Goal: Task Accomplishment & Management: Manage account settings

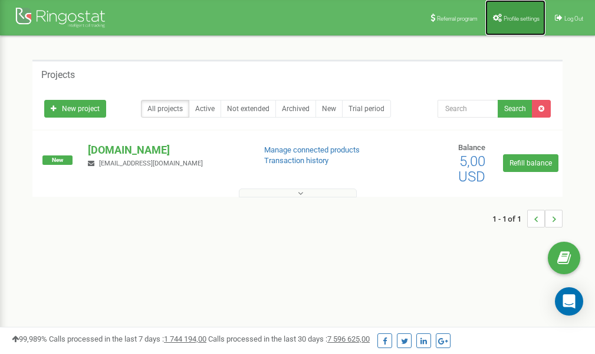
click at [515, 15] on span "Profile settings" at bounding box center [522, 18] width 36 height 6
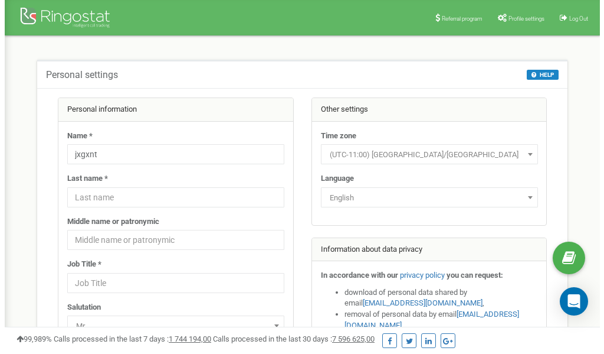
scroll to position [59, 0]
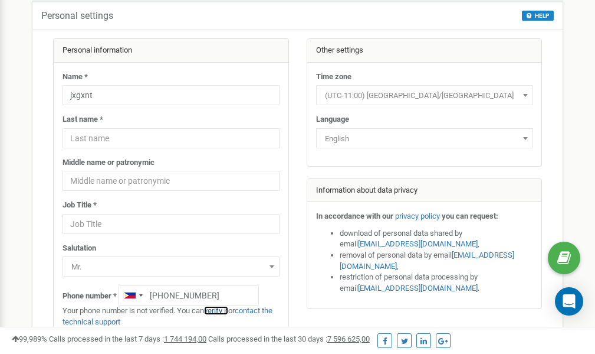
click at [222, 310] on link "verify it" at bounding box center [216, 310] width 24 height 9
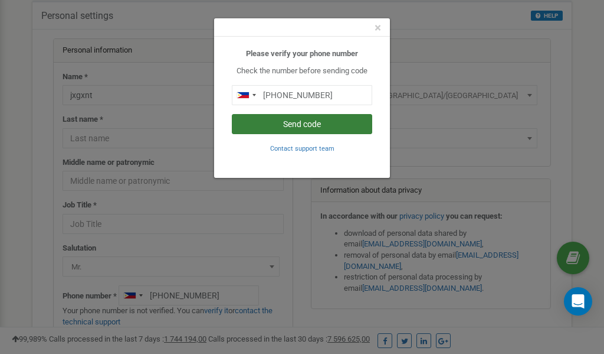
click at [302, 123] on button "Send code" at bounding box center [302, 124] width 140 height 20
